Goal: Information Seeking & Learning: Learn about a topic

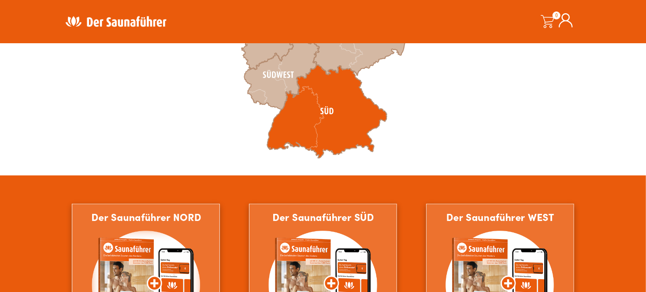
scroll to position [353, 0]
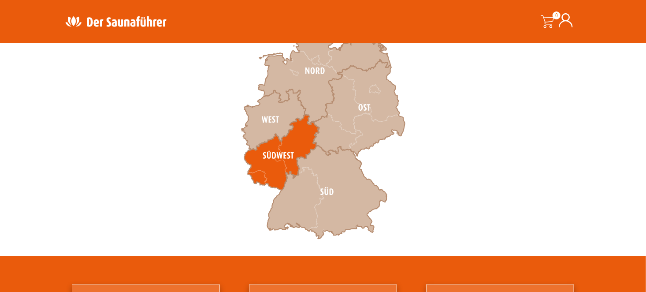
click at [269, 164] on icon at bounding box center [282, 153] width 75 height 76
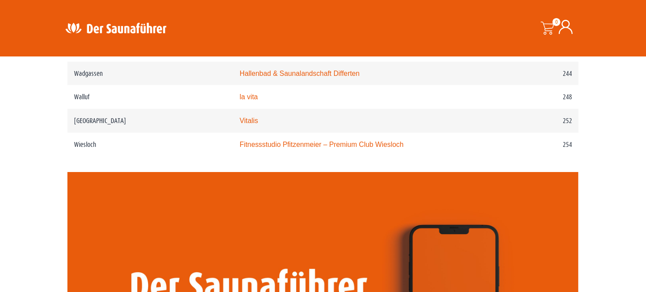
scroll to position [1827, 0]
